Goal: Task Accomplishment & Management: Manage account settings

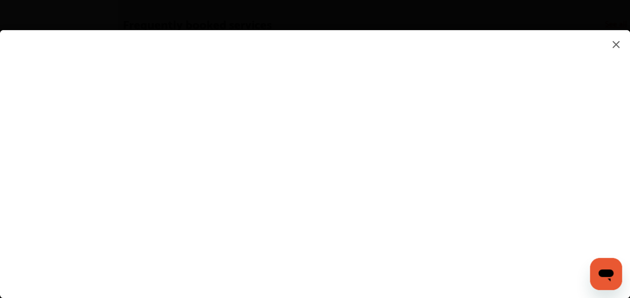
scroll to position [553, 0]
click at [624, 154] on flutter-view at bounding box center [315, 154] width 630 height 248
click at [563, 157] on flutter-view at bounding box center [315, 154] width 630 height 248
click at [343, 121] on flutter-view at bounding box center [315, 154] width 630 height 248
type textarea "*****"
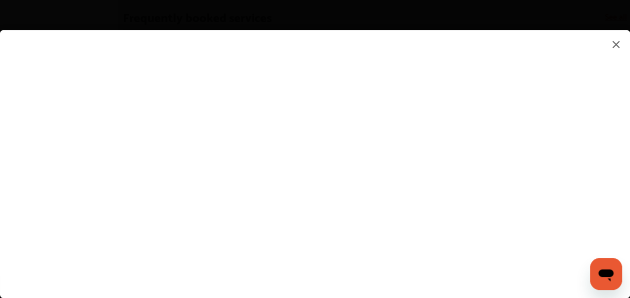
click at [370, 187] on flutter-view at bounding box center [315, 154] width 630 height 248
click at [340, 213] on flutter-view at bounding box center [315, 154] width 630 height 248
click at [560, 114] on flutter-view at bounding box center [315, 154] width 630 height 248
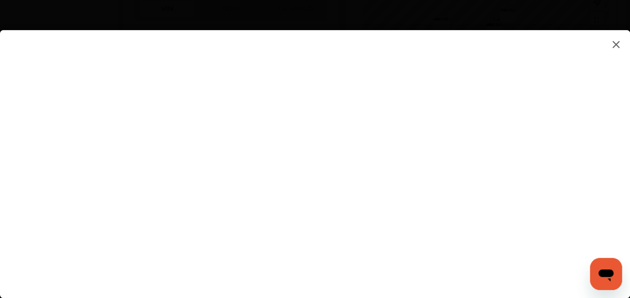
click at [425, 268] on flutter-view at bounding box center [315, 154] width 630 height 248
click at [410, 183] on flutter-view at bounding box center [315, 154] width 630 height 248
type input "*********"
click at [359, 235] on flutter-view "*********" at bounding box center [315, 154] width 630 height 248
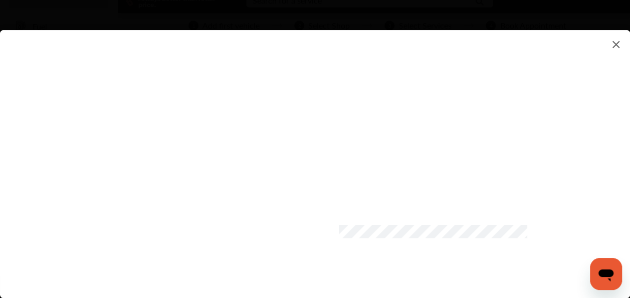
click at [560, 234] on flutter-view at bounding box center [315, 154] width 630 height 248
click at [558, 221] on flutter-view at bounding box center [315, 154] width 630 height 248
click at [468, 251] on flutter-view at bounding box center [315, 154] width 630 height 248
click at [467, 241] on flutter-view at bounding box center [315, 154] width 630 height 248
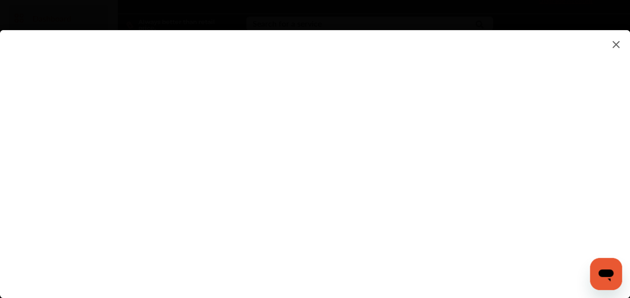
click at [448, 179] on flutter-view at bounding box center [315, 154] width 630 height 248
click at [556, 123] on flutter-view at bounding box center [315, 154] width 630 height 248
type input "**********"
click at [491, 243] on flutter-view at bounding box center [315, 154] width 630 height 248
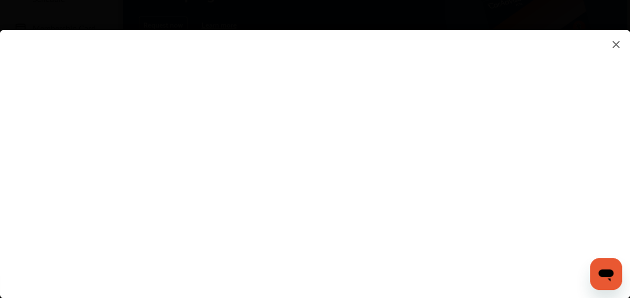
click at [617, 46] on img at bounding box center [616, 44] width 12 height 13
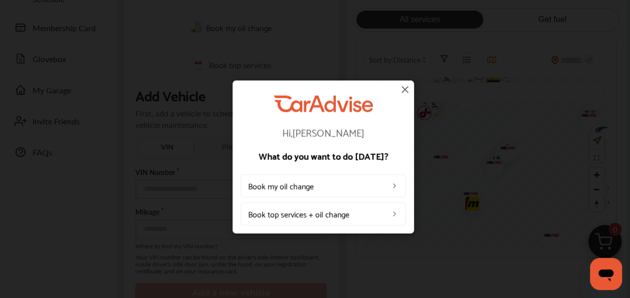
click at [408, 91] on img at bounding box center [405, 89] width 12 height 12
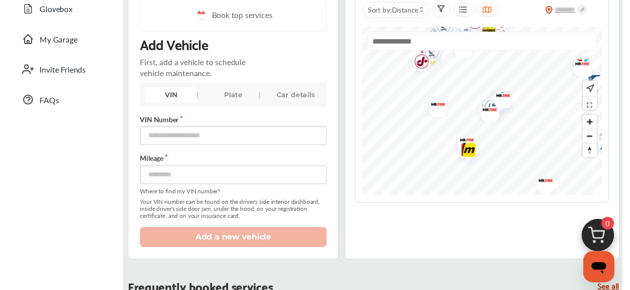
scroll to position [203, 0]
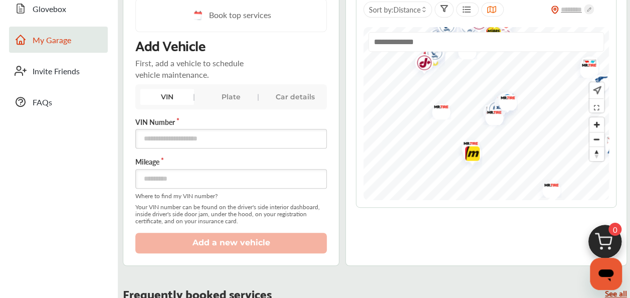
click at [64, 42] on span "My Garage" at bounding box center [68, 40] width 70 height 12
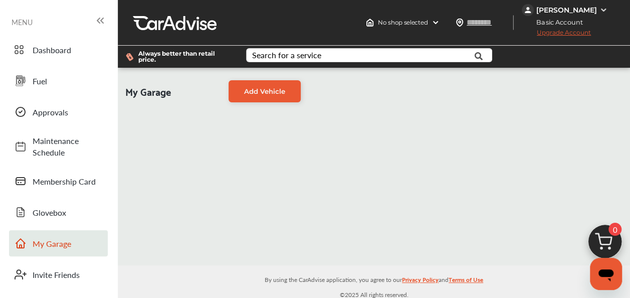
click at [602, 8] on img at bounding box center [603, 10] width 8 height 8
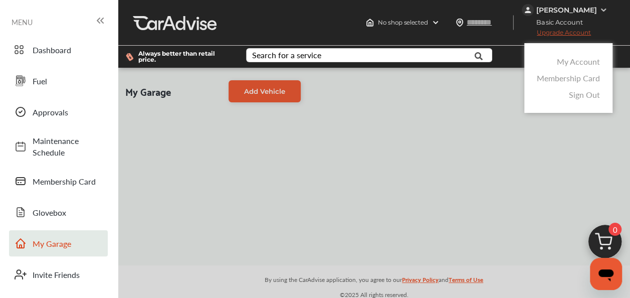
click at [587, 92] on link "Sign Out" at bounding box center [584, 95] width 31 height 12
